Goal: Navigation & Orientation: Find specific page/section

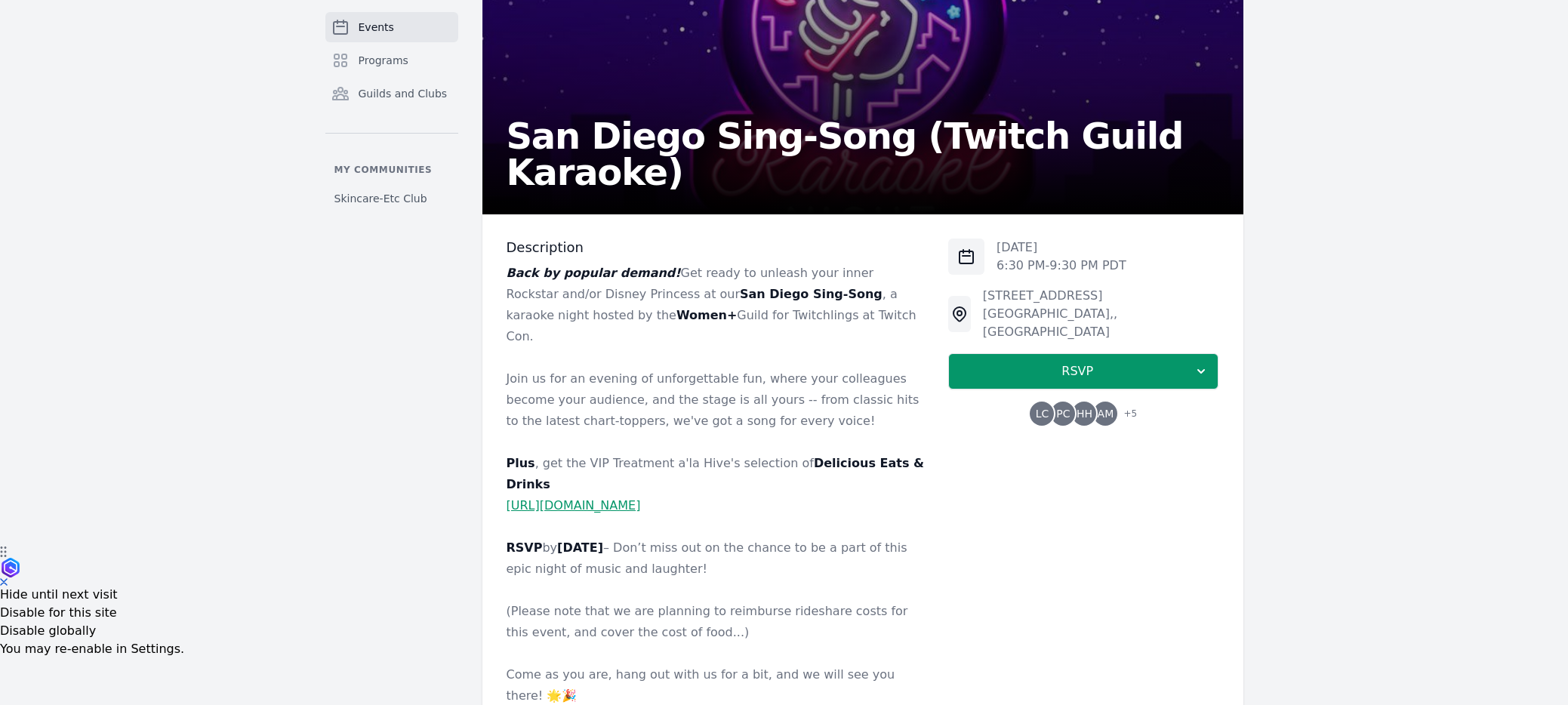
scroll to position [156, 0]
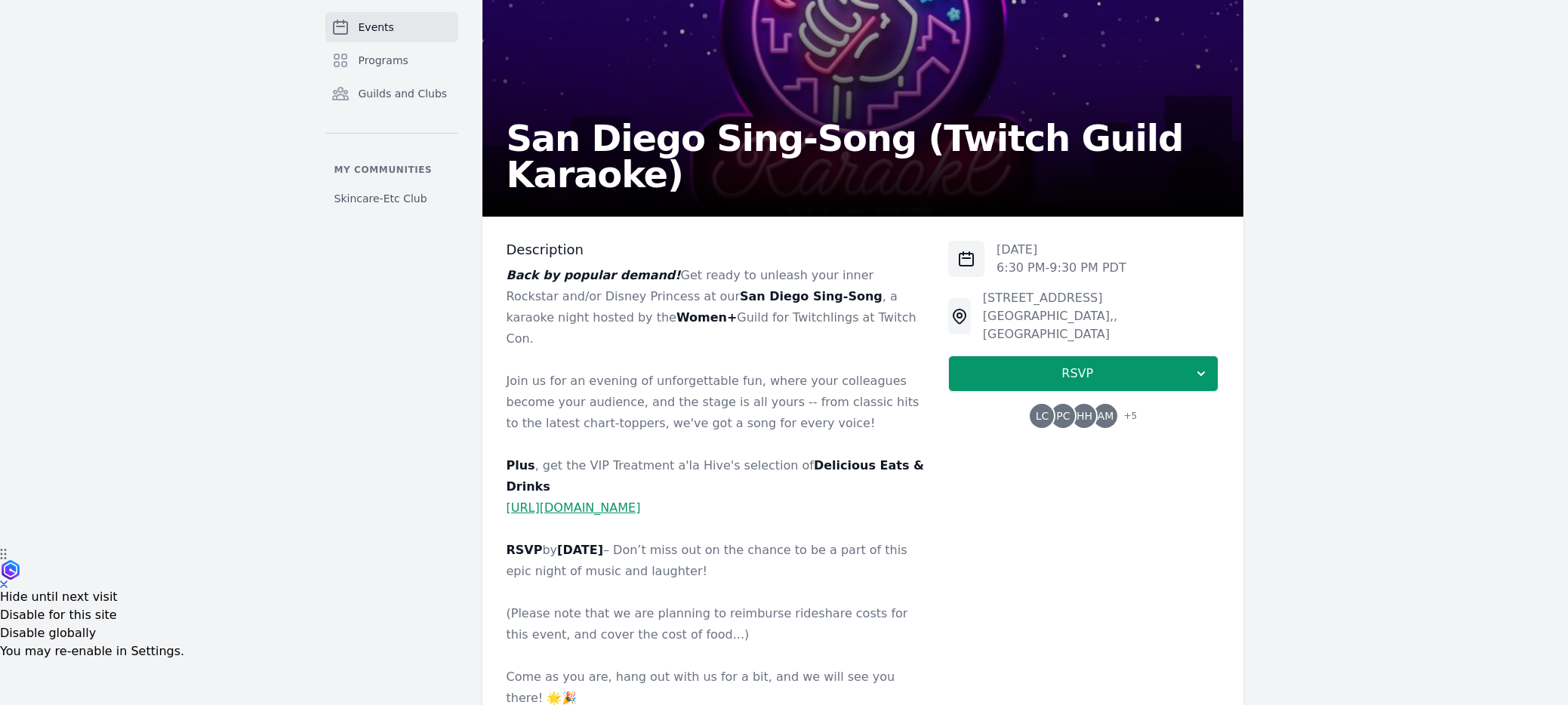
click at [830, 433] on p at bounding box center [715, 593] width 418 height 21
click at [857, 407] on span "+ 5" at bounding box center [1126, 418] width 23 height 21
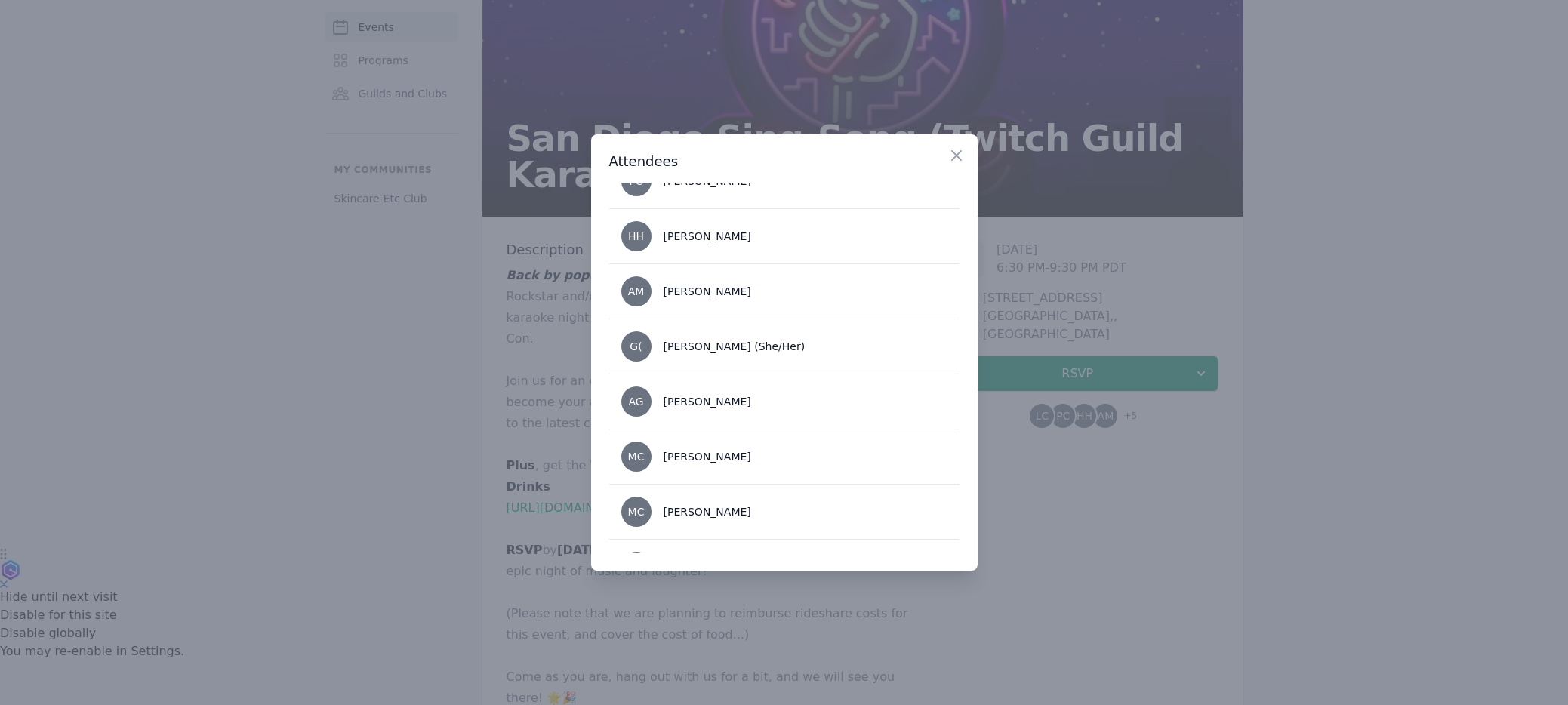
scroll to position [0, 0]
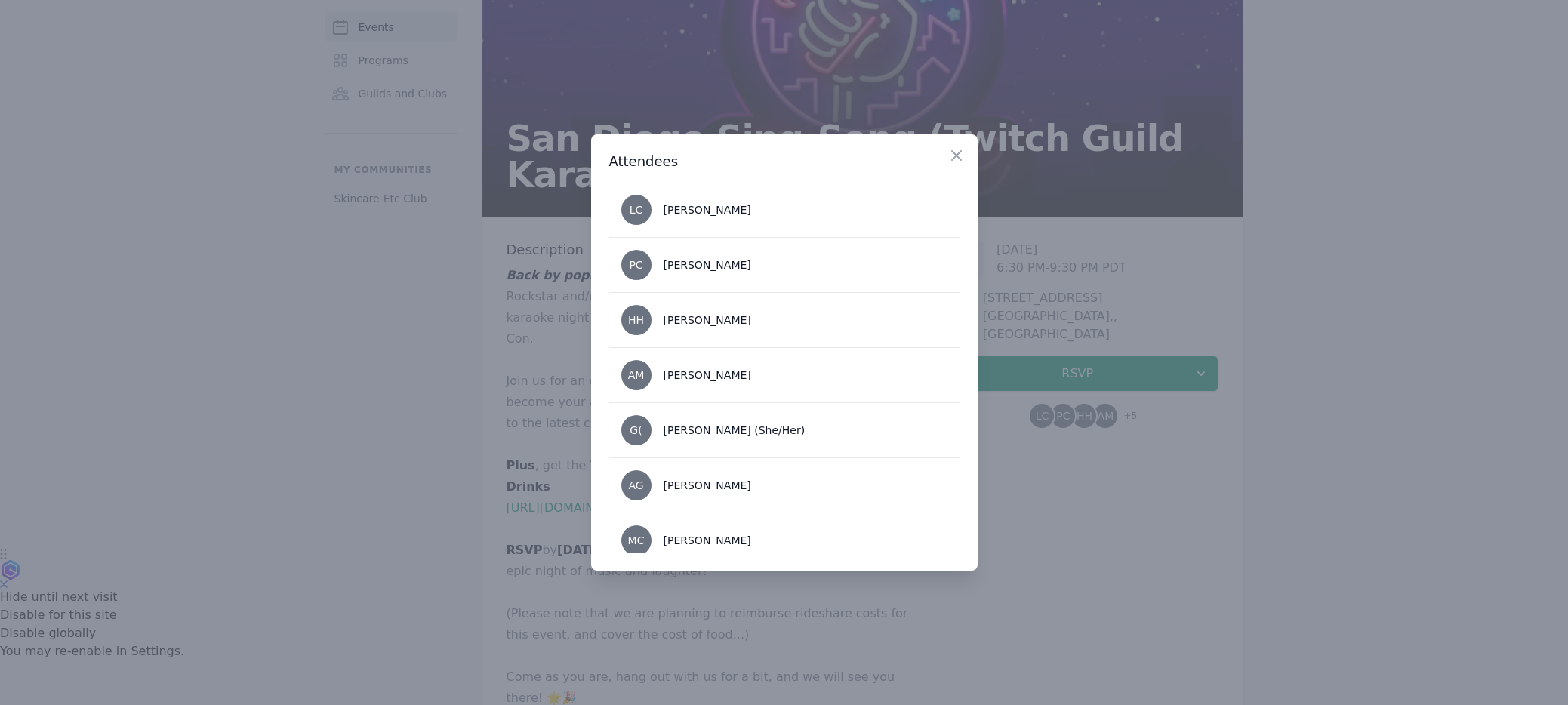
click at [336, 321] on div at bounding box center [784, 352] width 1568 height 705
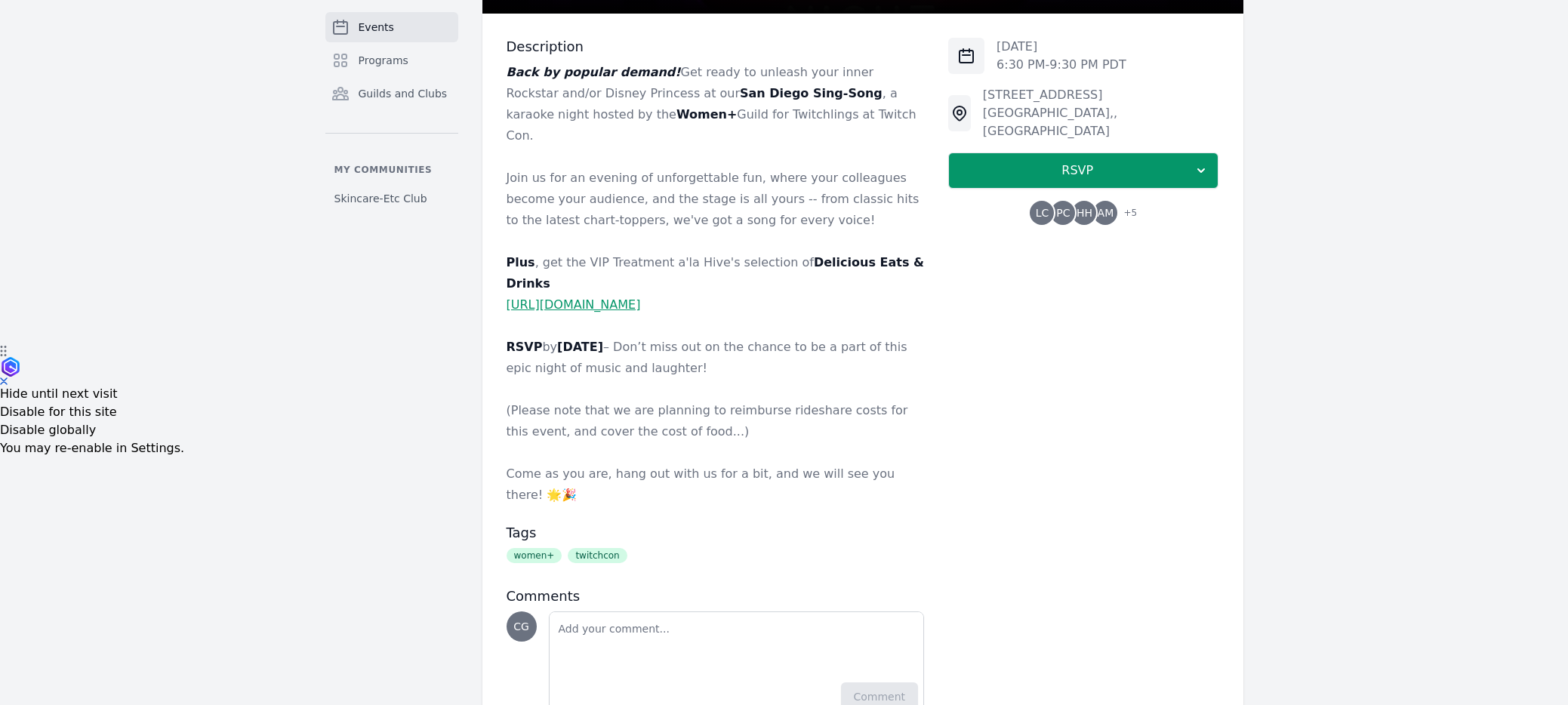
scroll to position [361, 0]
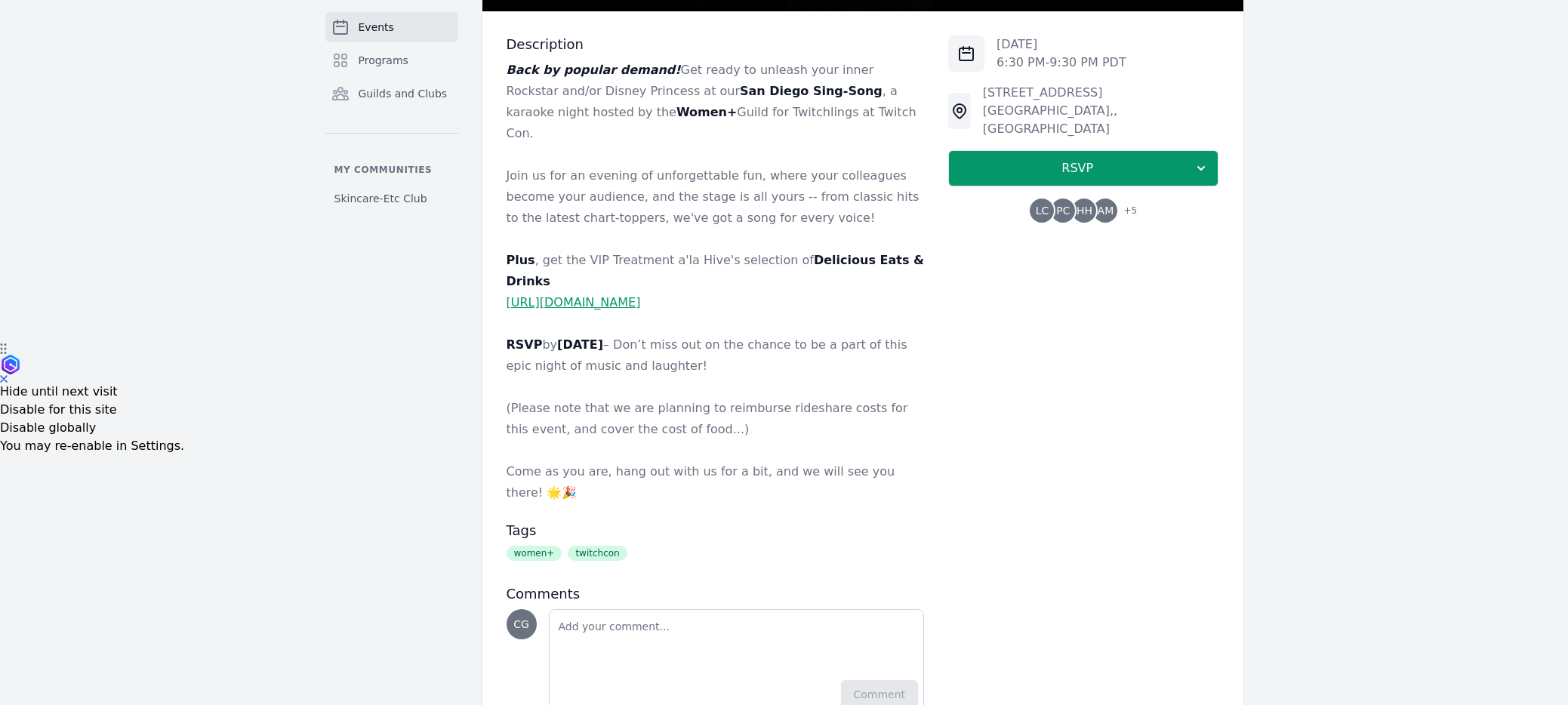
click at [857, 202] on span "+ 5" at bounding box center [1126, 213] width 23 height 21
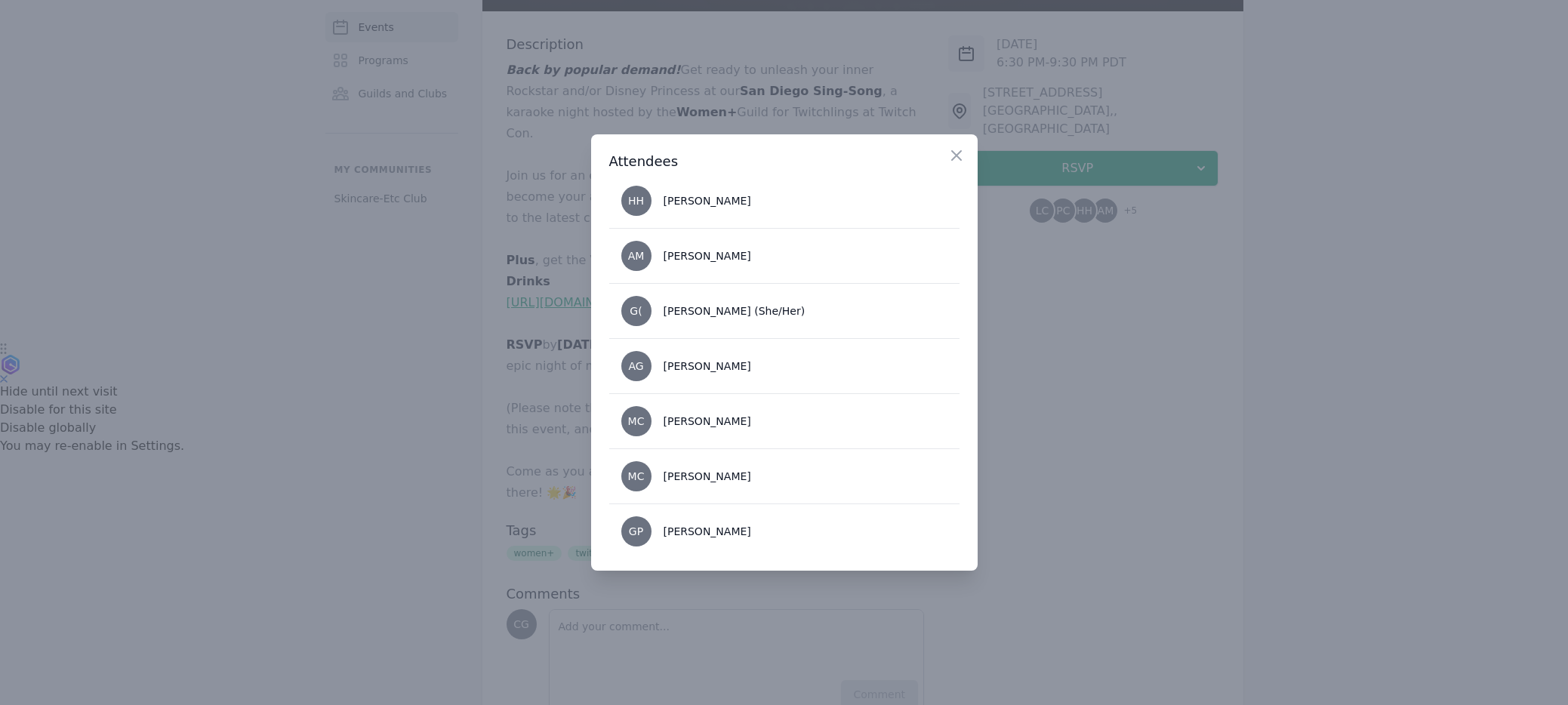
scroll to position [125, 0]
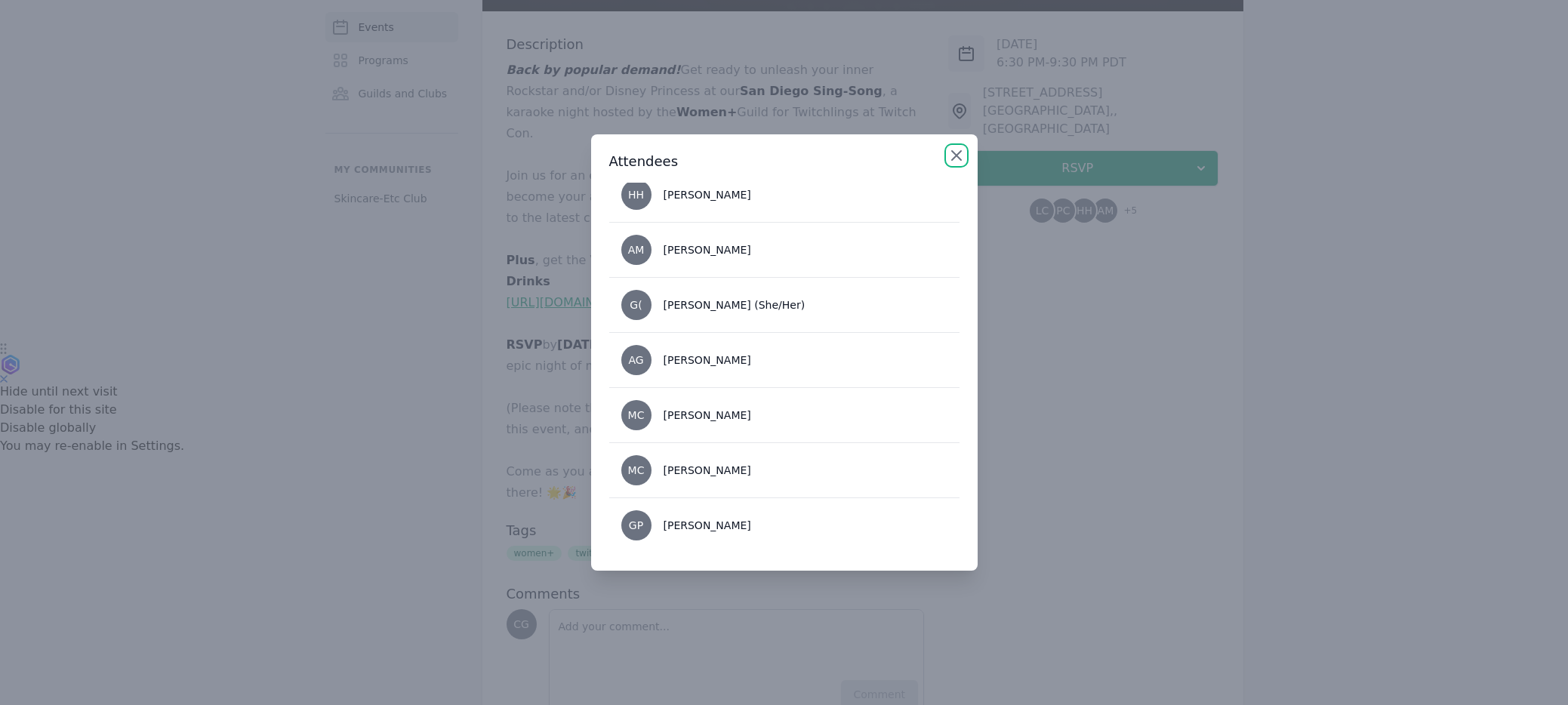
click at [857, 151] on icon "button" at bounding box center [956, 155] width 18 height 18
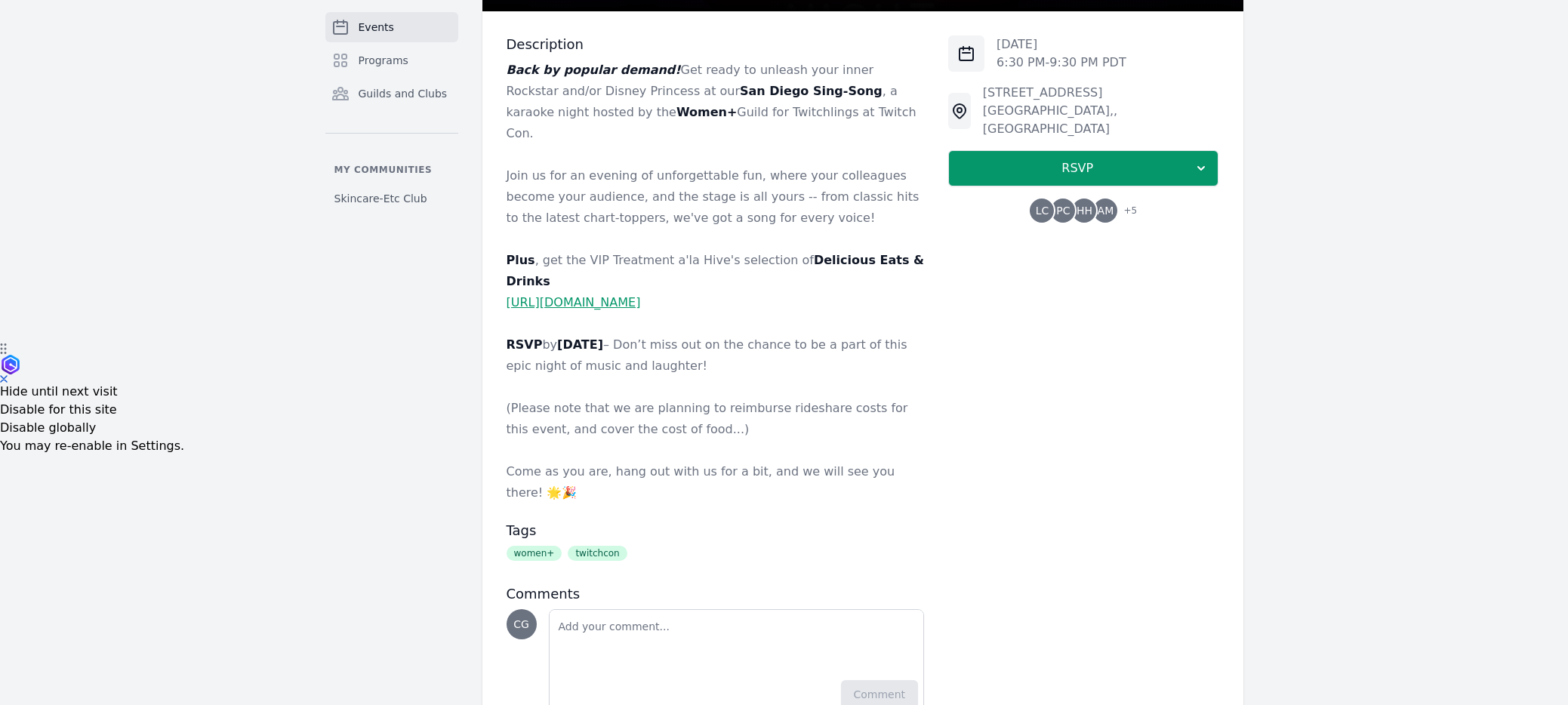
click at [616, 295] on link "https://thehivesandiego.com/menu" at bounding box center [573, 303] width 134 height 15
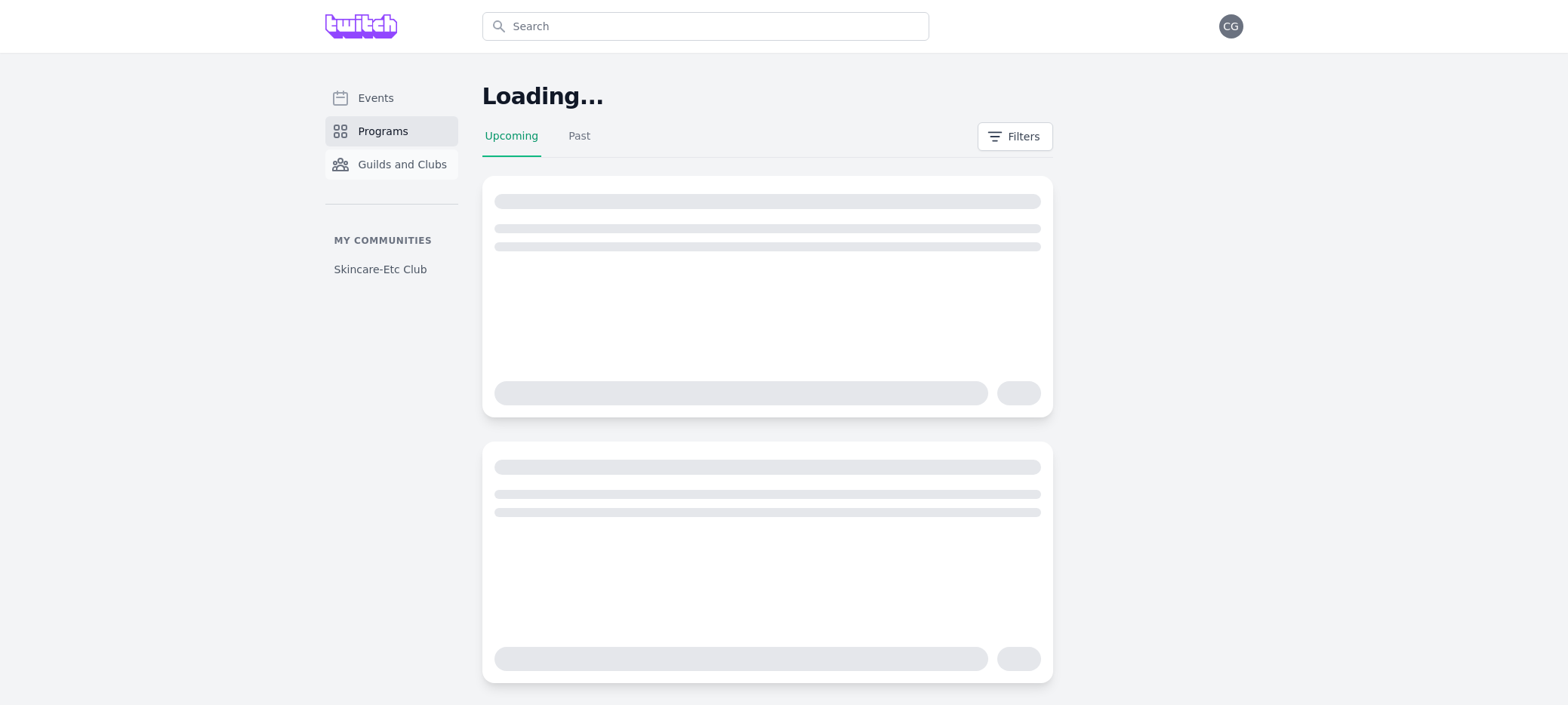
click at [392, 165] on span "Guilds and Clubs" at bounding box center [403, 164] width 89 height 15
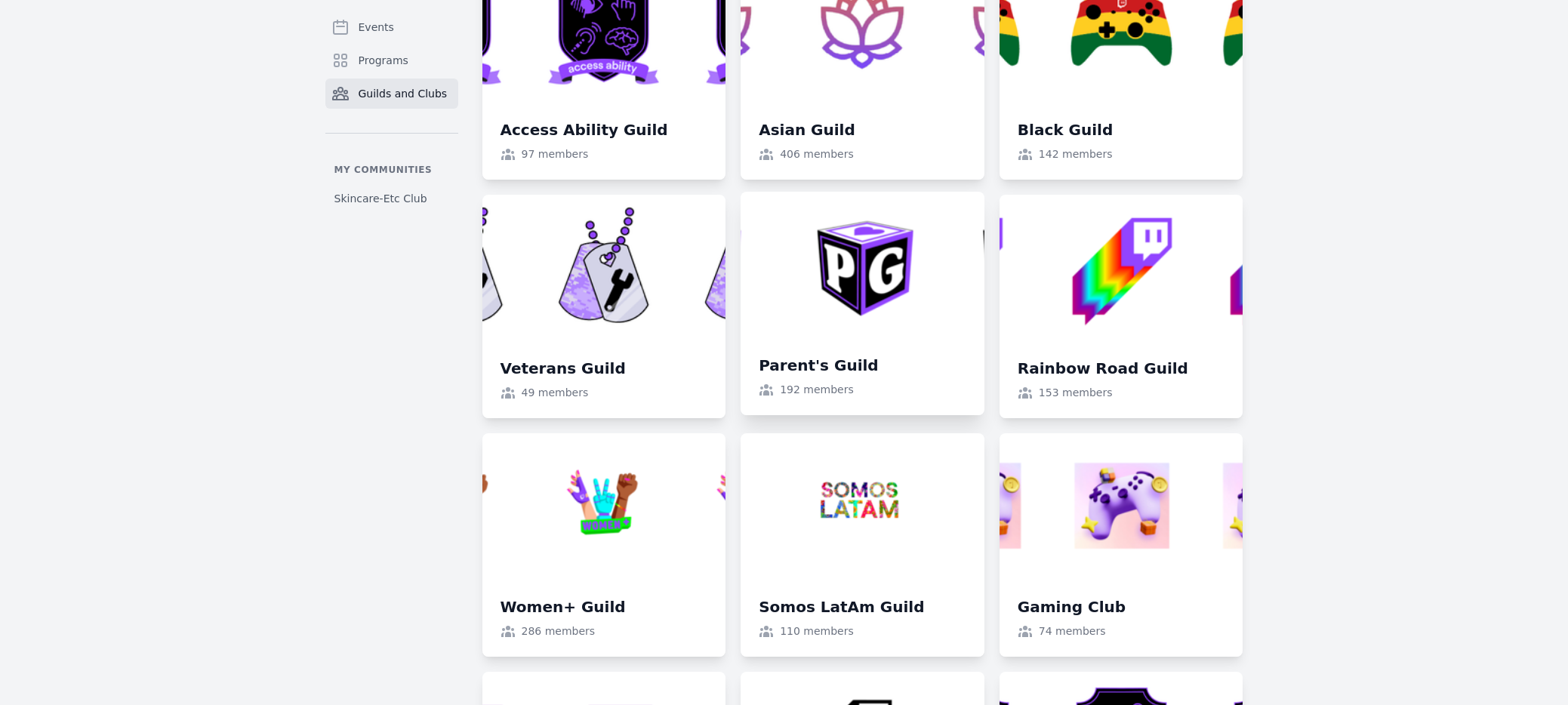
scroll to position [1024, 0]
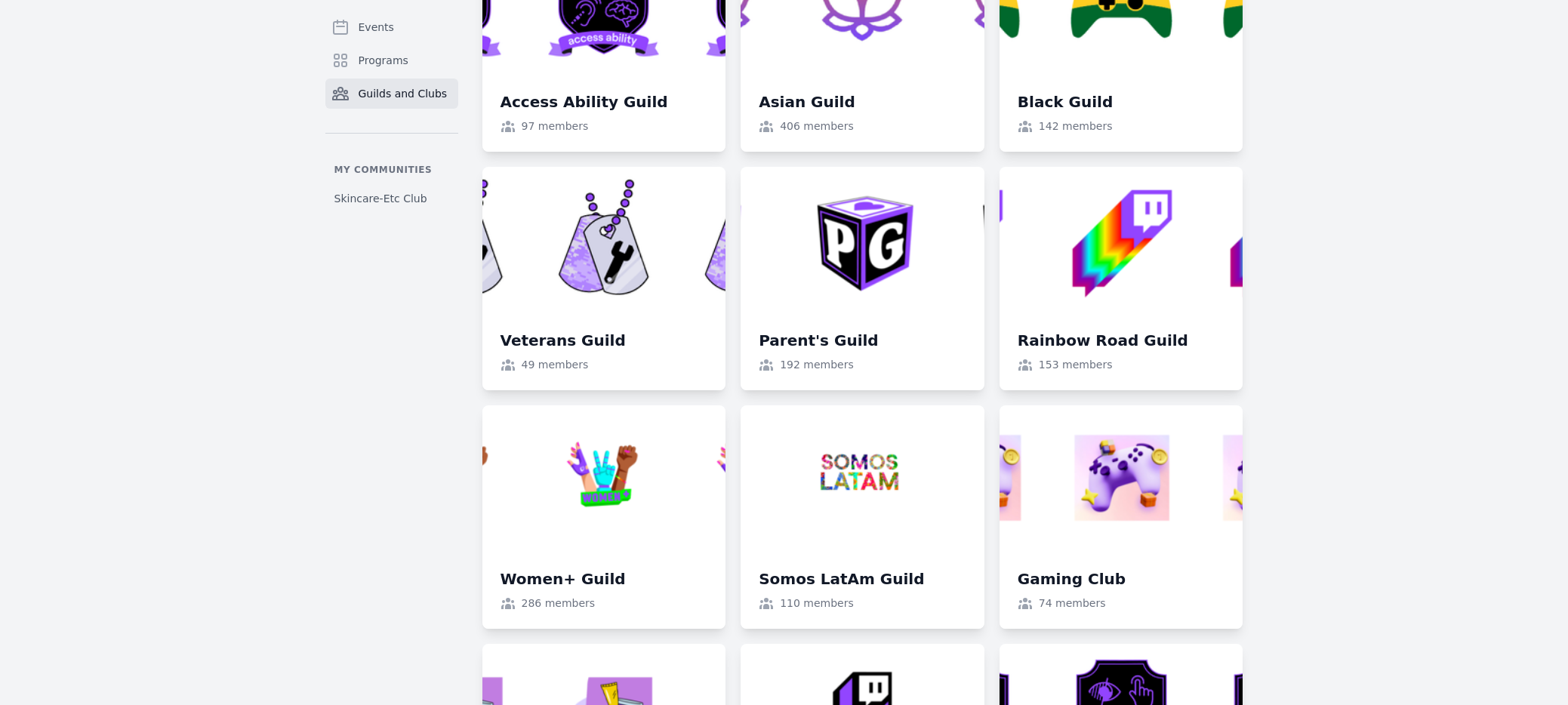
click at [813, 103] on link at bounding box center [862, 39] width 244 height 223
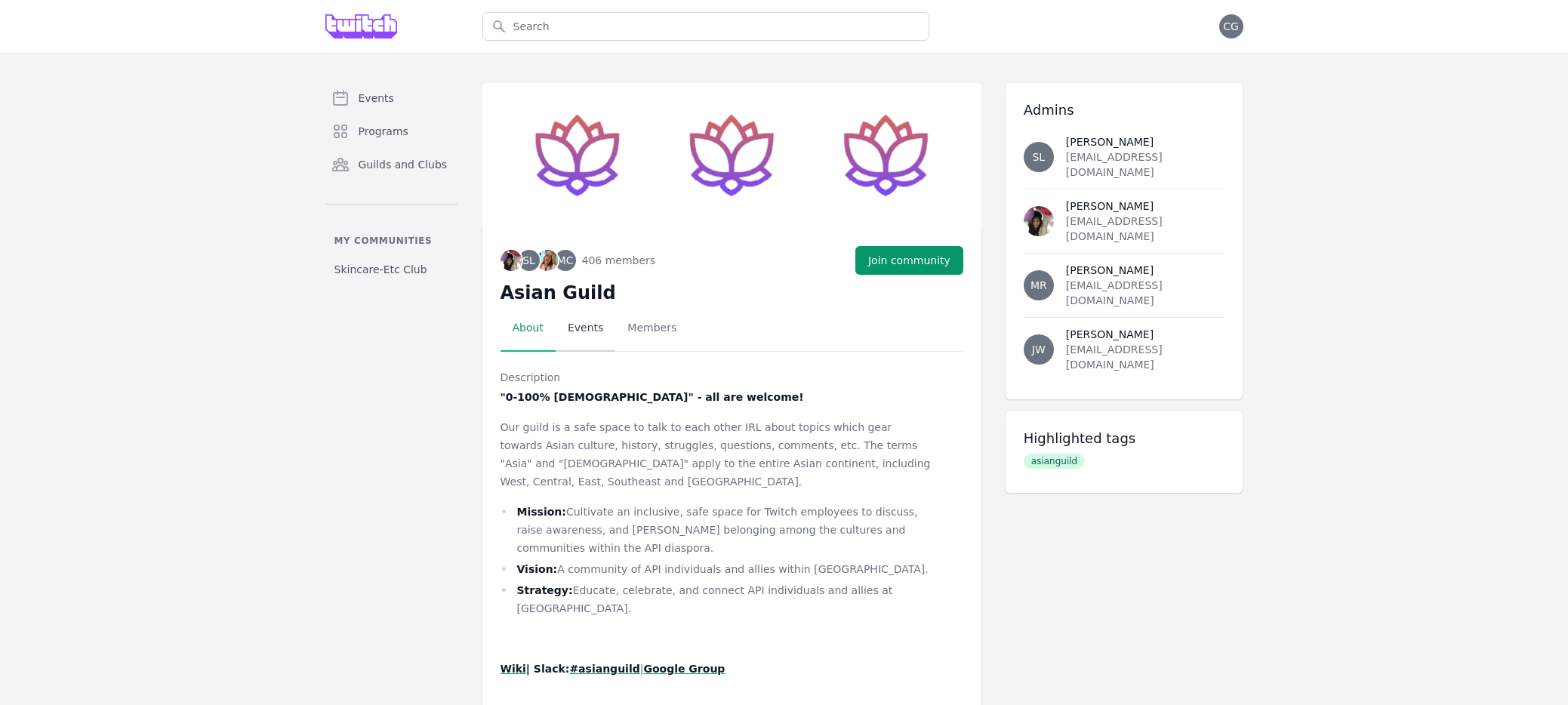
click at [573, 329] on link "Events" at bounding box center [585, 328] width 60 height 47
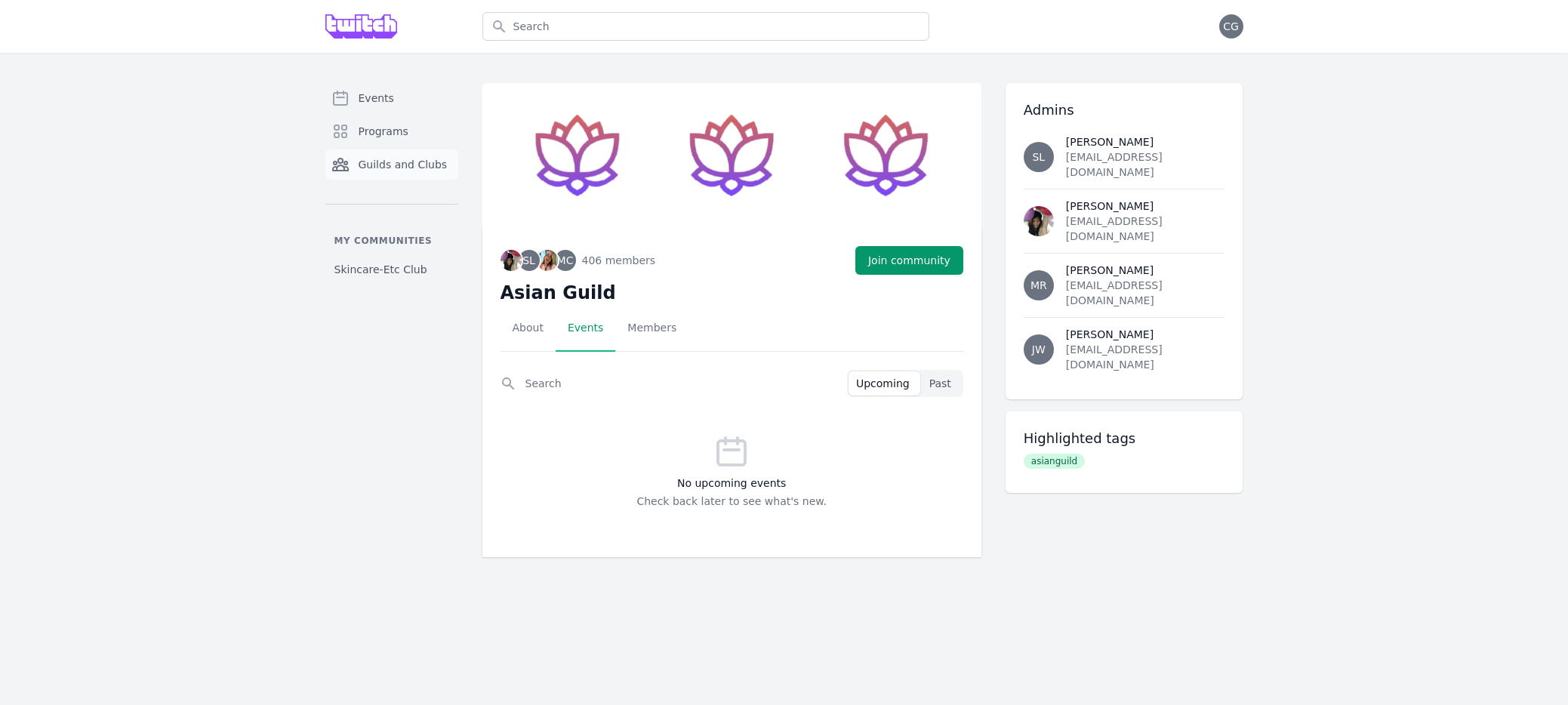
click at [361, 164] on span "Guilds and Clubs" at bounding box center [403, 164] width 89 height 15
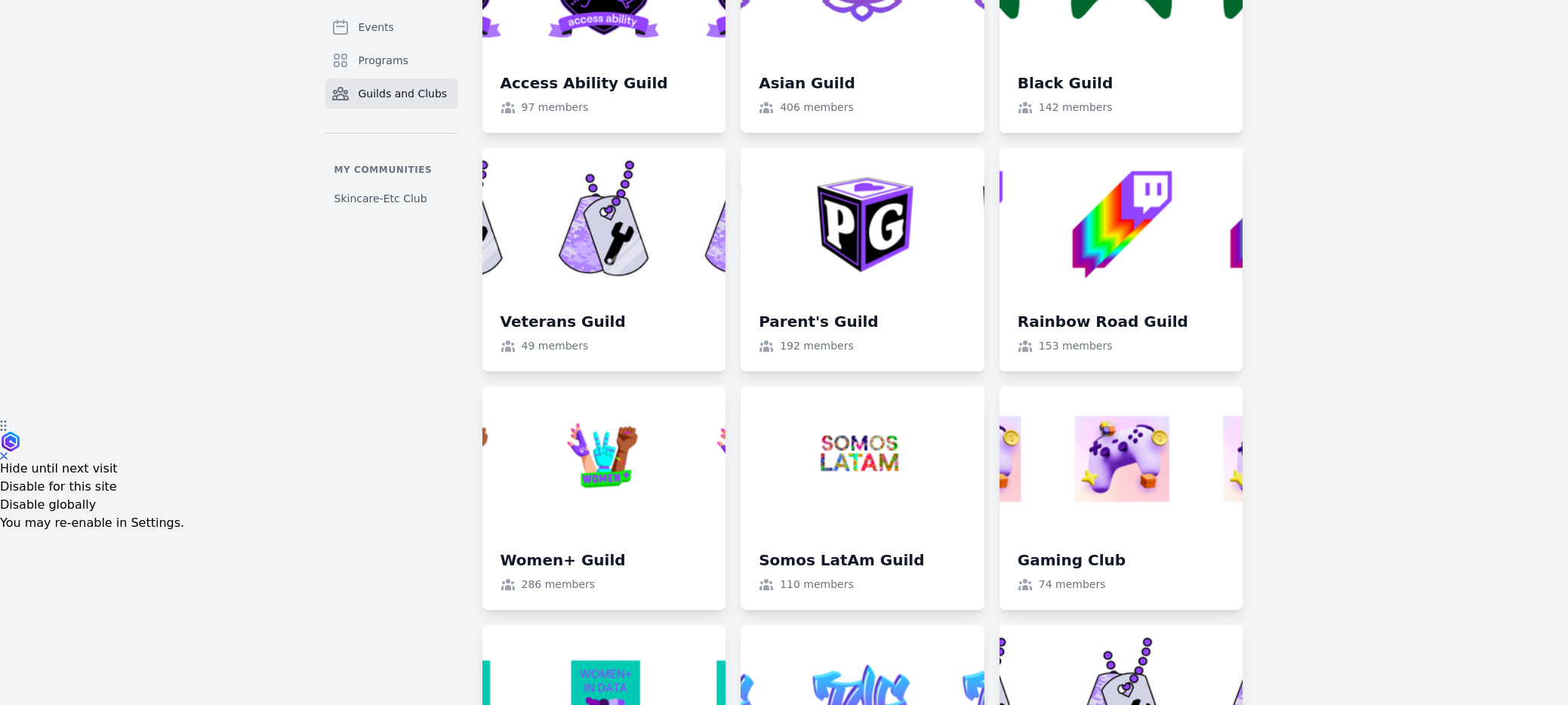
scroll to position [286, 0]
click at [862, 210] on link at bounding box center [862, 258] width 244 height 223
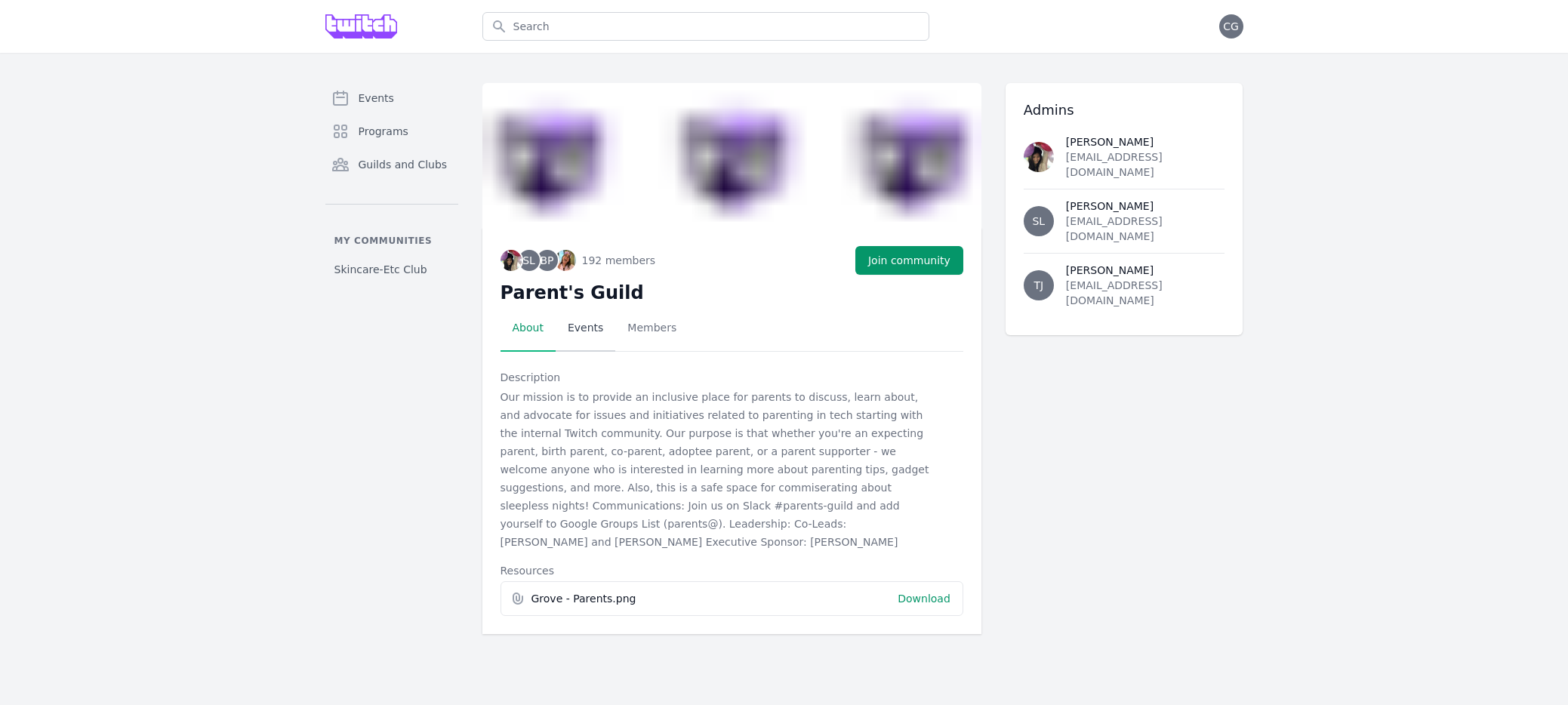
click at [601, 323] on link "Events" at bounding box center [585, 328] width 60 height 47
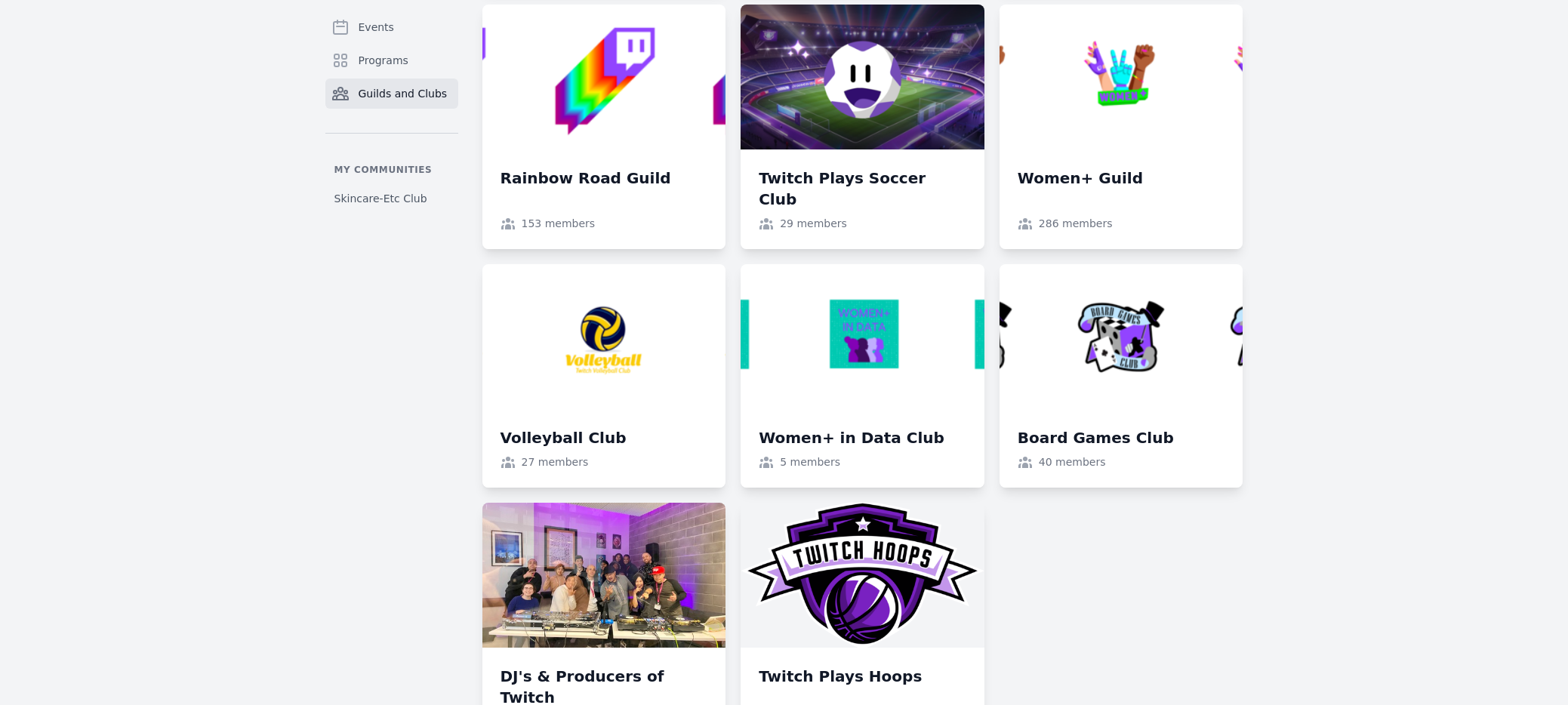
scroll to position [1440, 0]
